Goal: Task Accomplishment & Management: Manage account settings

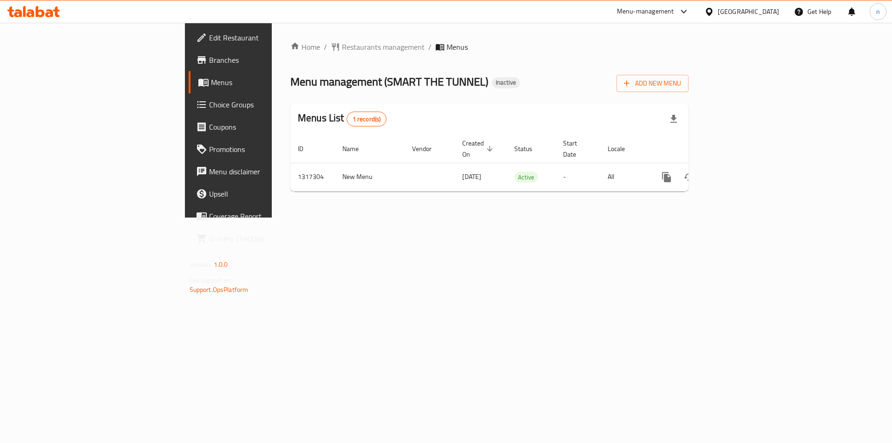
click at [417, 217] on div "Home / Restaurants management / Menus Menu management ( SMART THE TUNNEL ) Inac…" at bounding box center [489, 120] width 435 height 195
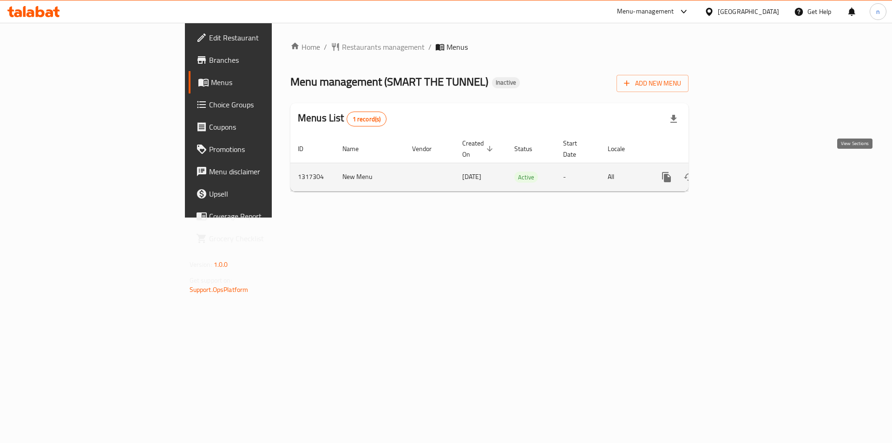
click at [738, 173] on icon "enhanced table" at bounding box center [734, 177] width 8 height 8
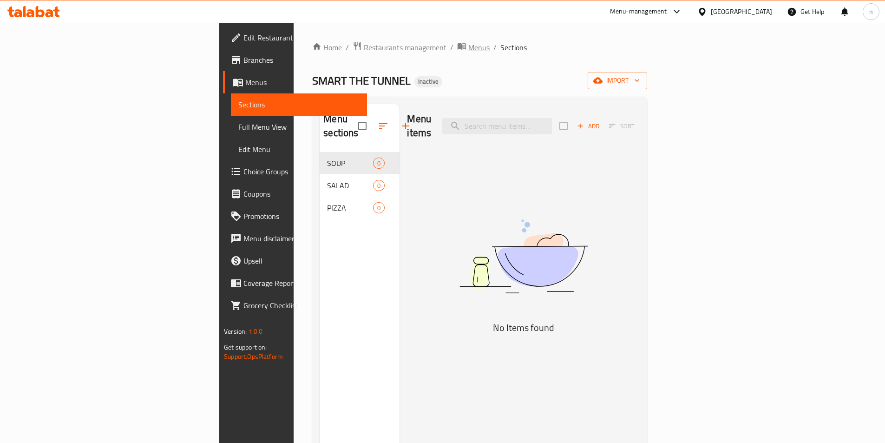
click at [468, 48] on span "Menus" at bounding box center [478, 47] width 21 height 11
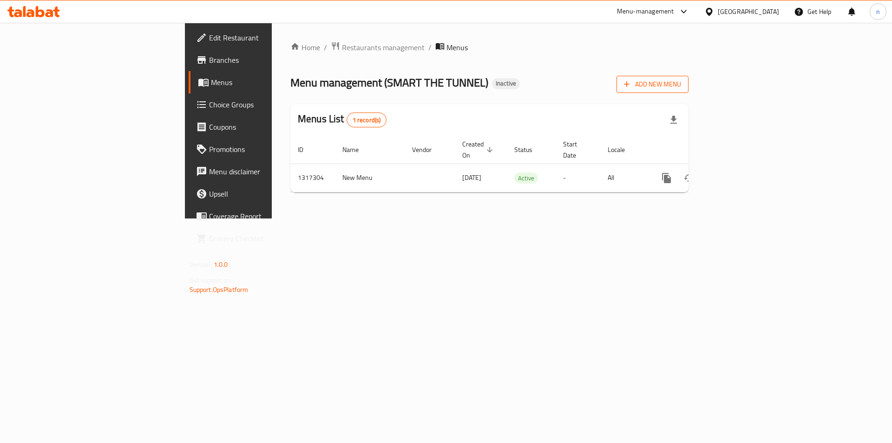
click at [681, 87] on span "Add New Menu" at bounding box center [652, 85] width 57 height 12
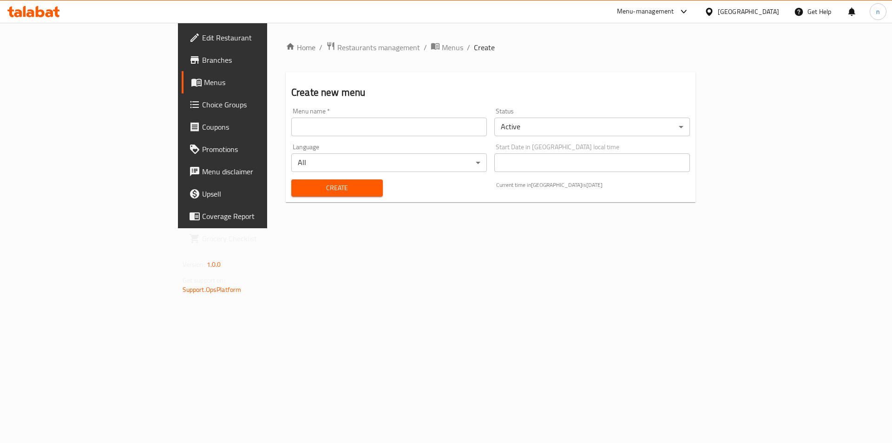
click at [429, 121] on input "text" at bounding box center [389, 127] width 196 height 19
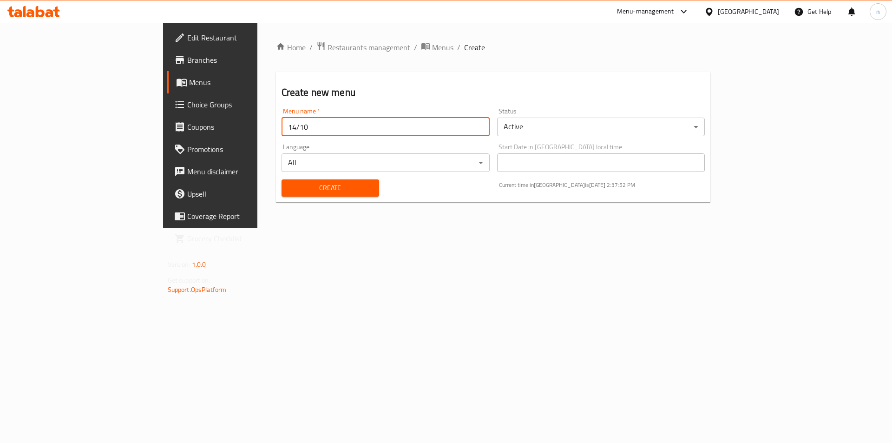
type input "14/10"
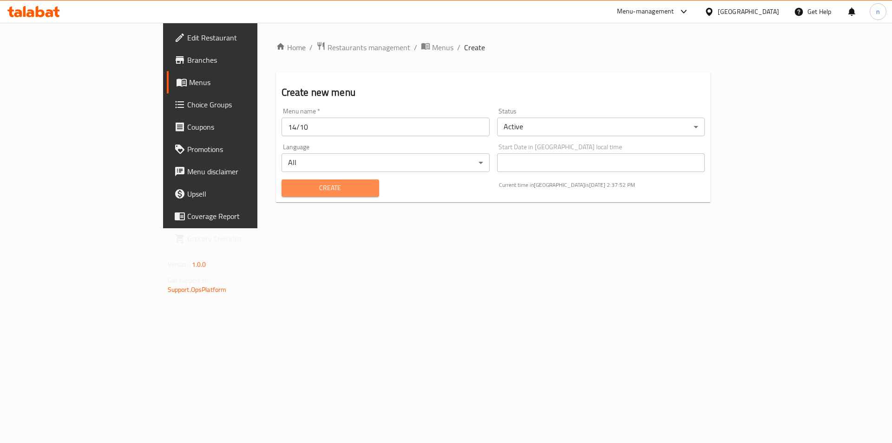
click at [334, 193] on button "Create" at bounding box center [331, 187] width 98 height 17
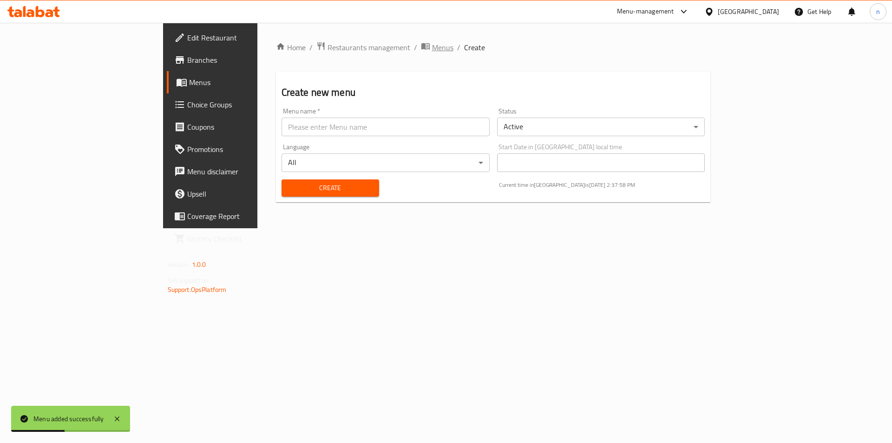
click at [432, 49] on span "Menus" at bounding box center [442, 47] width 21 height 11
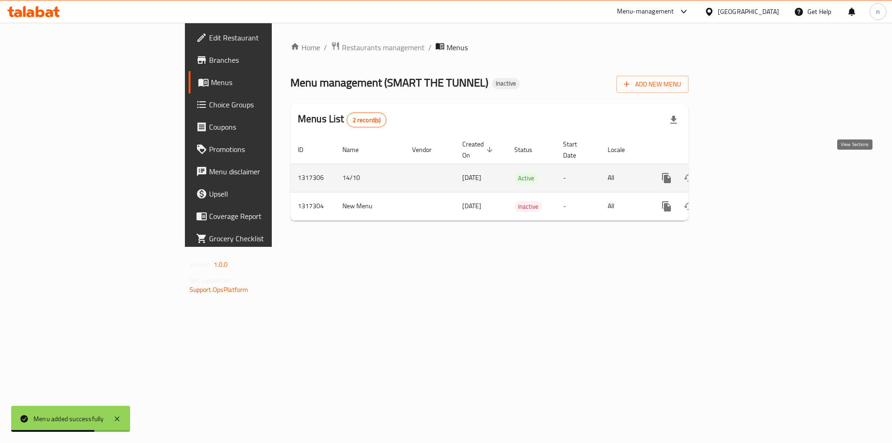
click at [745, 173] on link "enhanced table" at bounding box center [734, 178] width 22 height 22
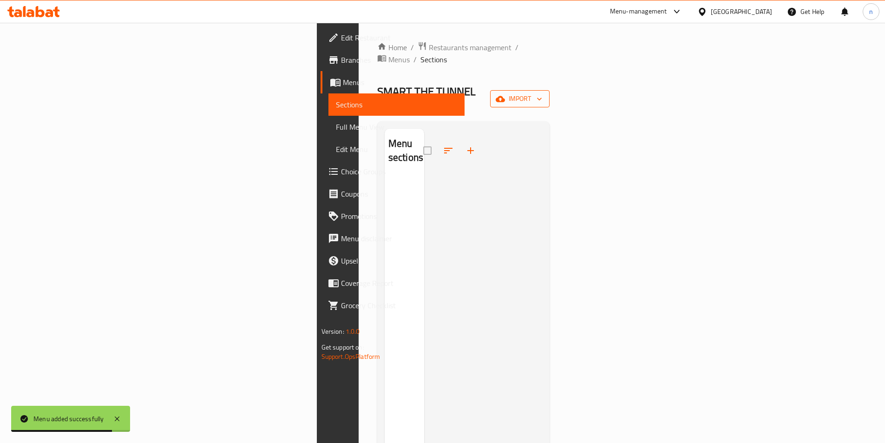
click at [542, 93] on span "import" at bounding box center [520, 99] width 45 height 12
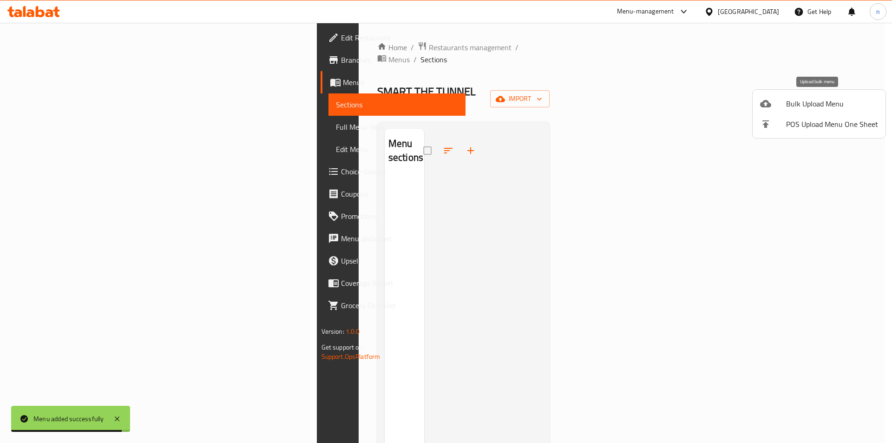
click at [788, 104] on span "Bulk Upload Menu" at bounding box center [832, 103] width 92 height 11
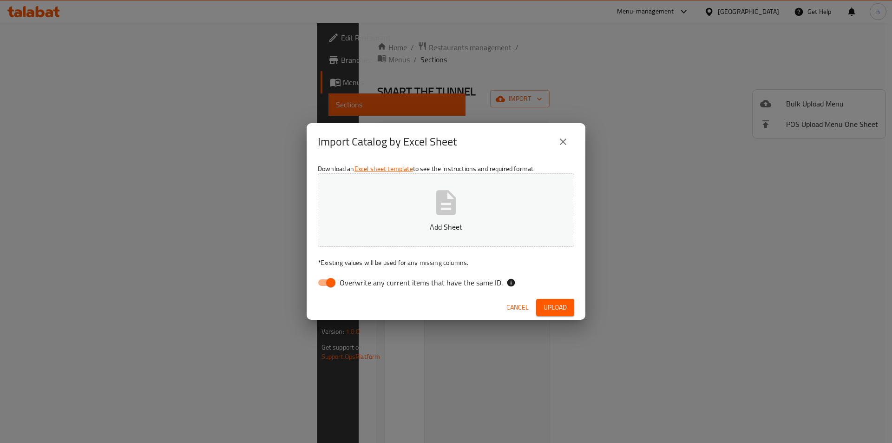
click at [326, 277] on input "Overwrite any current items that have the same ID." at bounding box center [330, 283] width 53 height 18
checkbox input "false"
click at [557, 307] on span "Upload" at bounding box center [555, 308] width 23 height 12
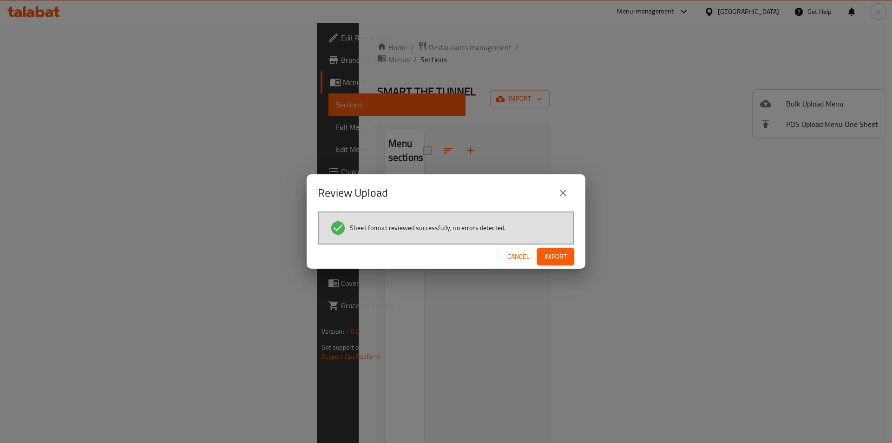
click at [558, 259] on span "Import" at bounding box center [556, 257] width 22 height 12
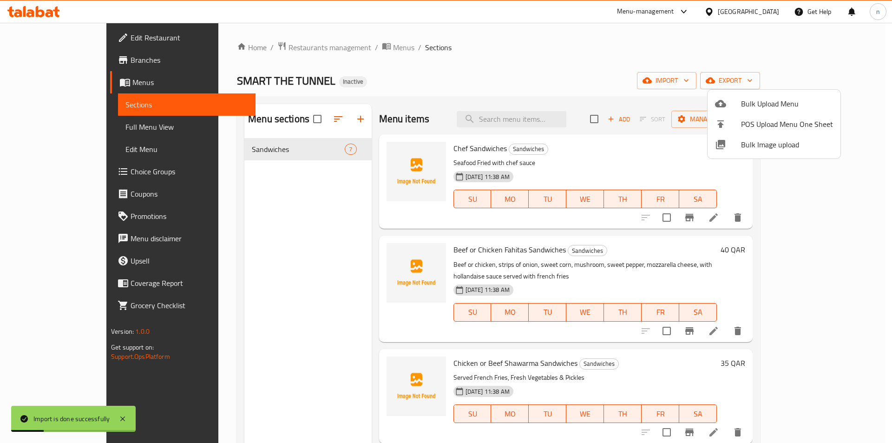
click at [453, 77] on div at bounding box center [446, 221] width 892 height 443
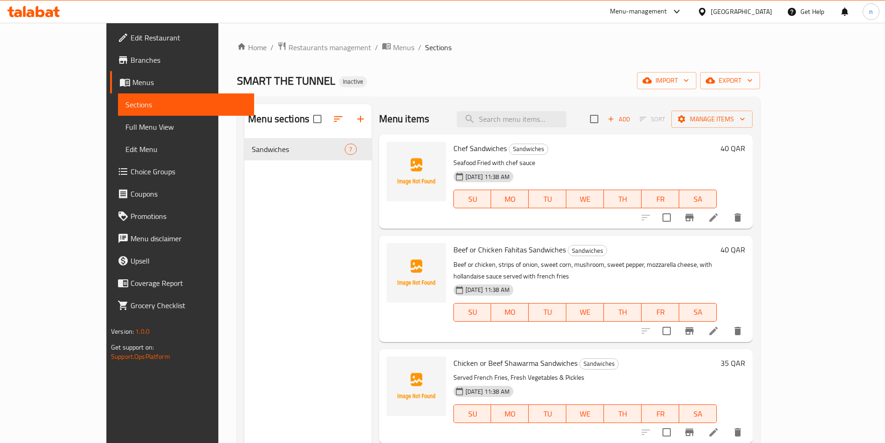
click at [582, 68] on div "Home / Restaurants management / Menus / Sections SMART THE TUNNEL Inactive impo…" at bounding box center [498, 297] width 523 height 513
click at [720, 50] on ol "Home / Restaurants management / Menus / Sections" at bounding box center [498, 47] width 523 height 12
click at [125, 132] on span "Full Menu View" at bounding box center [185, 126] width 121 height 11
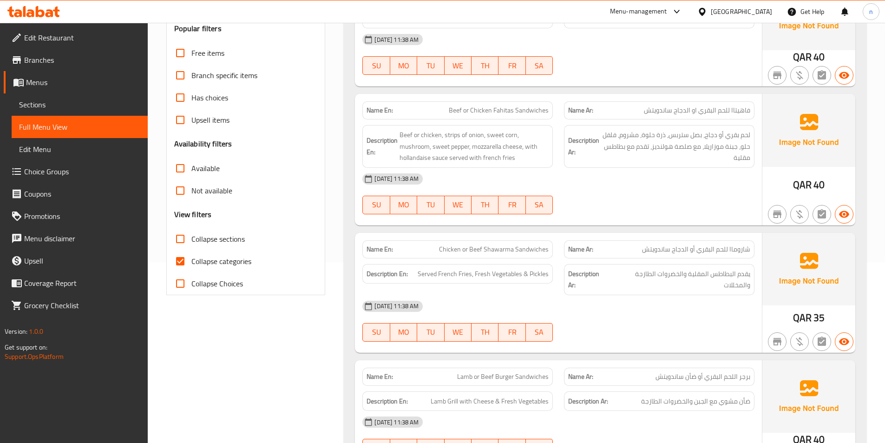
scroll to position [186, 0]
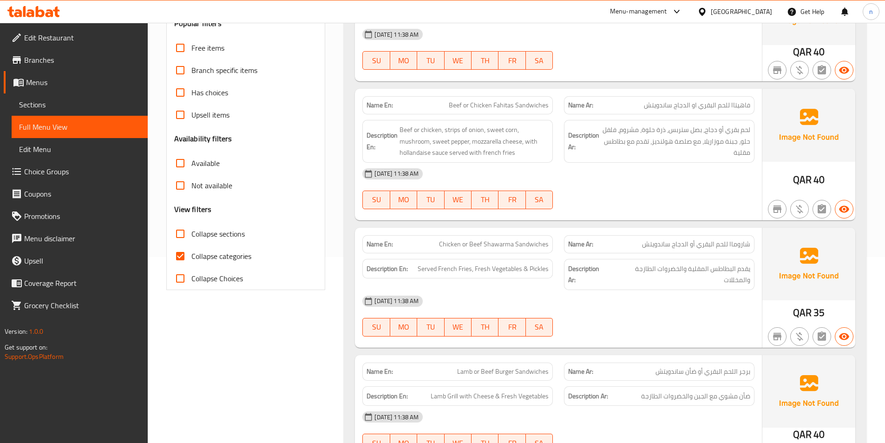
click at [182, 256] on input "Collapse categories" at bounding box center [180, 256] width 22 height 22
checkbox input "false"
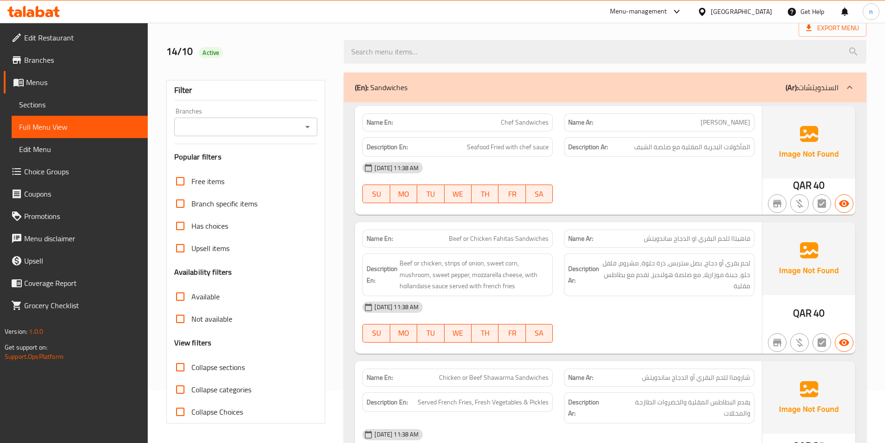
scroll to position [0, 0]
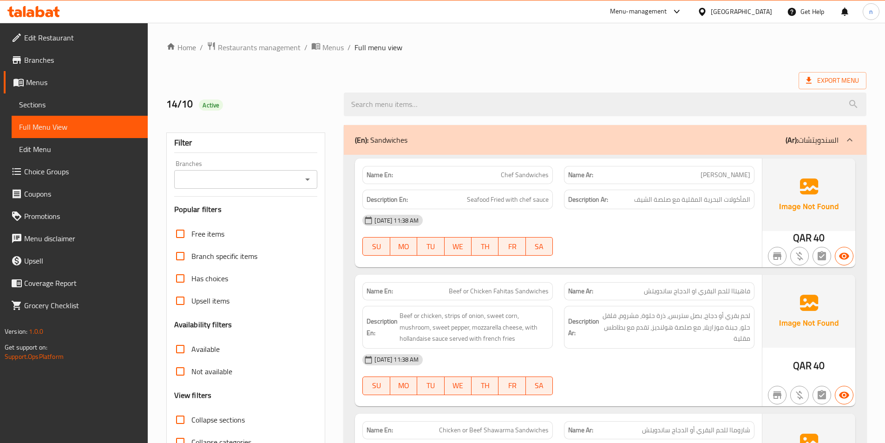
click at [454, 43] on ol "Home / Restaurants management / Menus / Full menu view" at bounding box center [516, 47] width 700 height 12
click at [506, 53] on ol "Home / Restaurants management / Menus / Full menu view" at bounding box center [516, 47] width 700 height 12
click at [632, 84] on div "14/10 Active" at bounding box center [516, 104] width 711 height 41
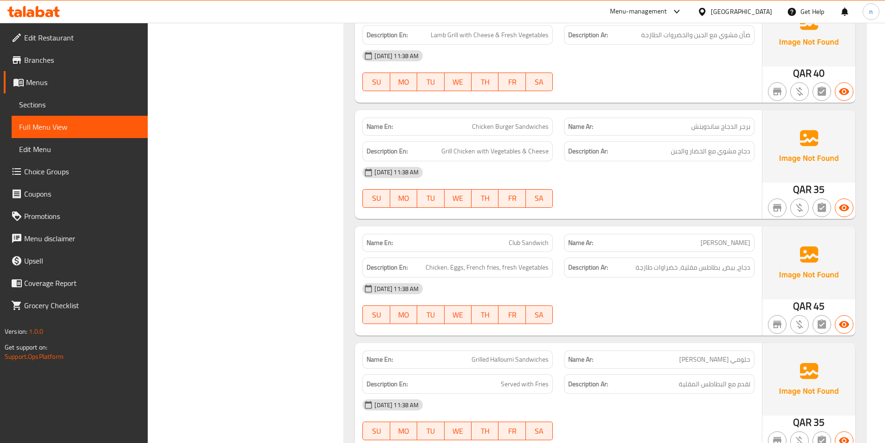
scroll to position [558, 0]
